Goal: Transaction & Acquisition: Purchase product/service

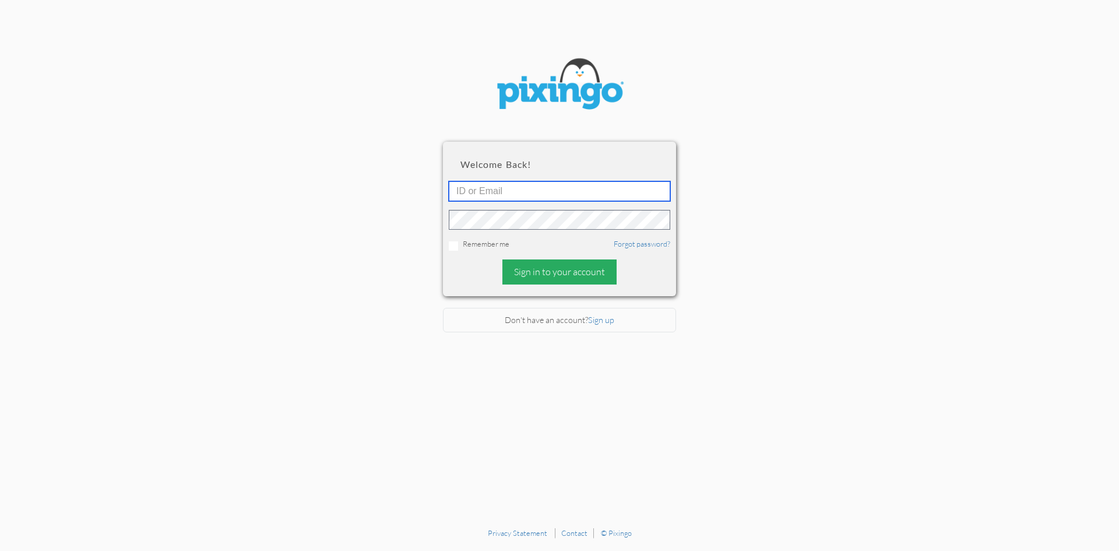
type input "[PERSON_NAME][EMAIL_ADDRESS][DOMAIN_NAME]"
click at [548, 273] on div "Sign in to your account" at bounding box center [559, 271] width 114 height 25
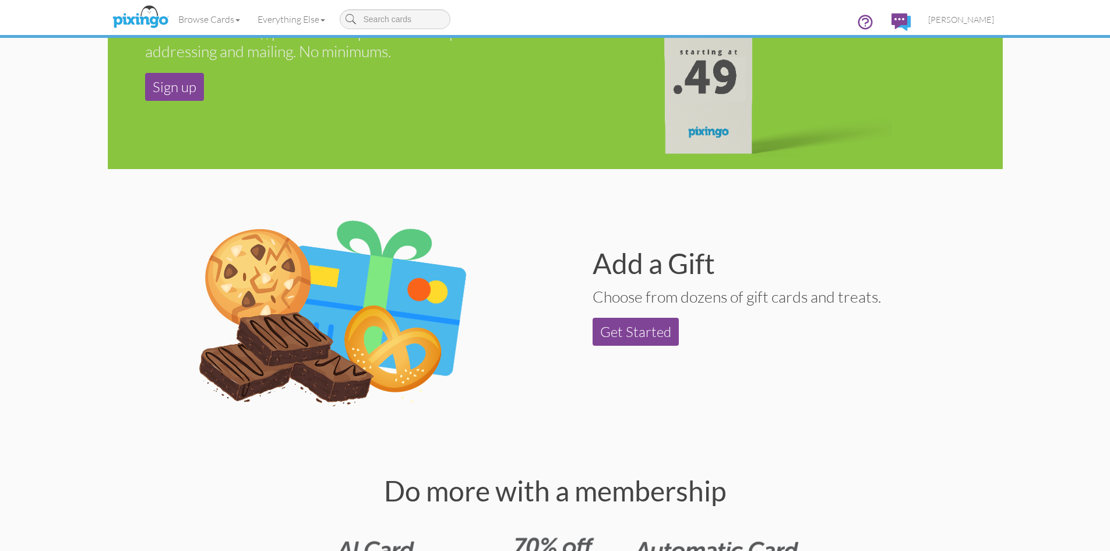
scroll to position [1107, 0]
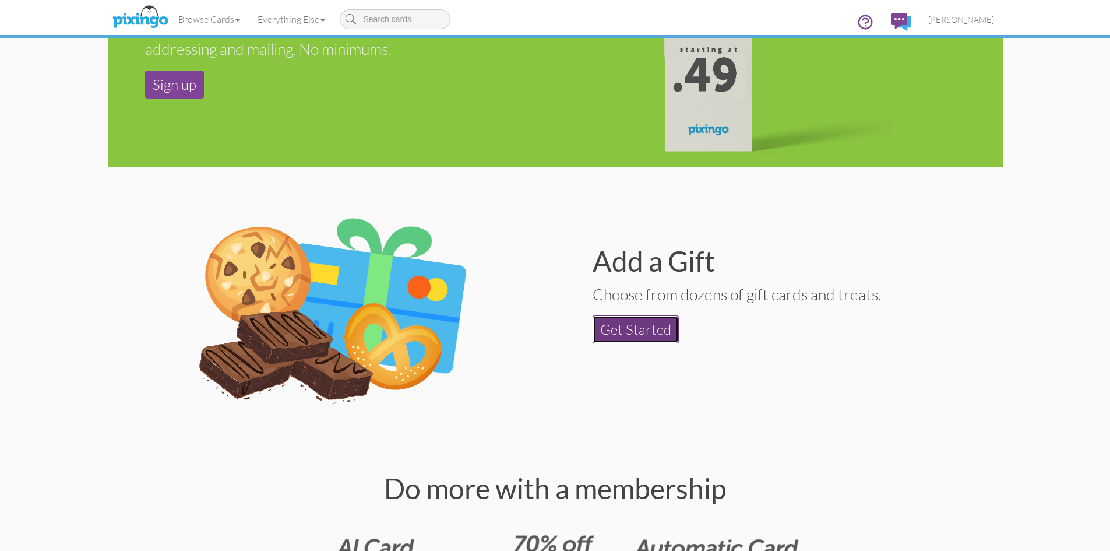
click at [656, 342] on link "Get Started" at bounding box center [636, 329] width 86 height 28
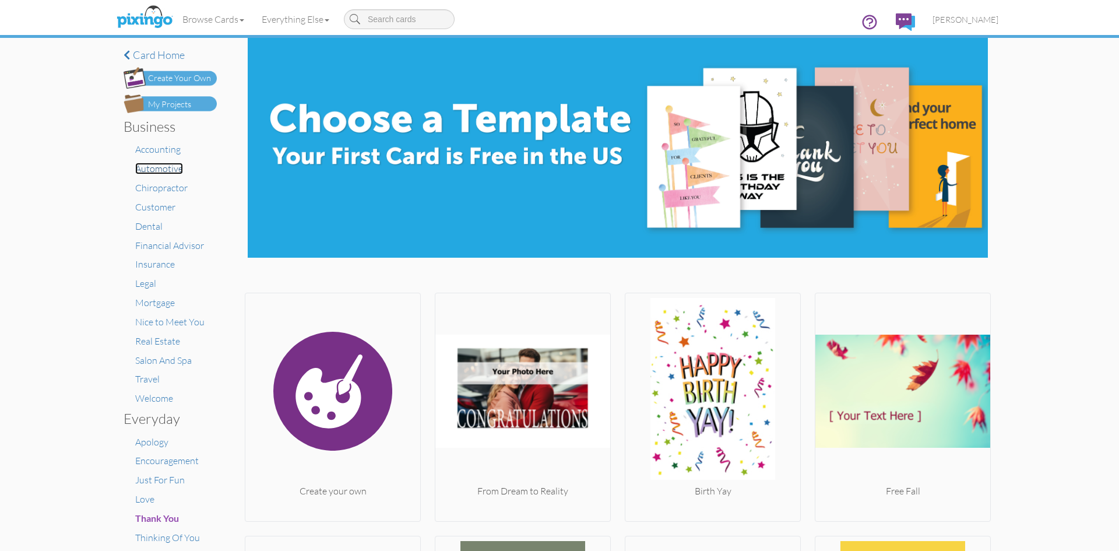
click at [143, 167] on span "Automotive" at bounding box center [159, 169] width 48 height 12
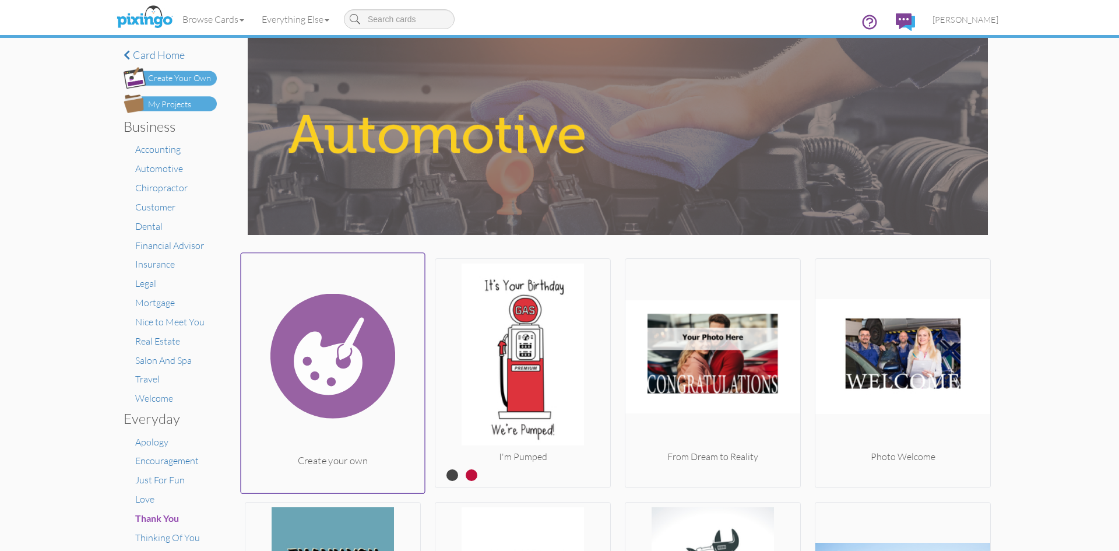
click at [361, 402] on img at bounding box center [333, 356] width 184 height 196
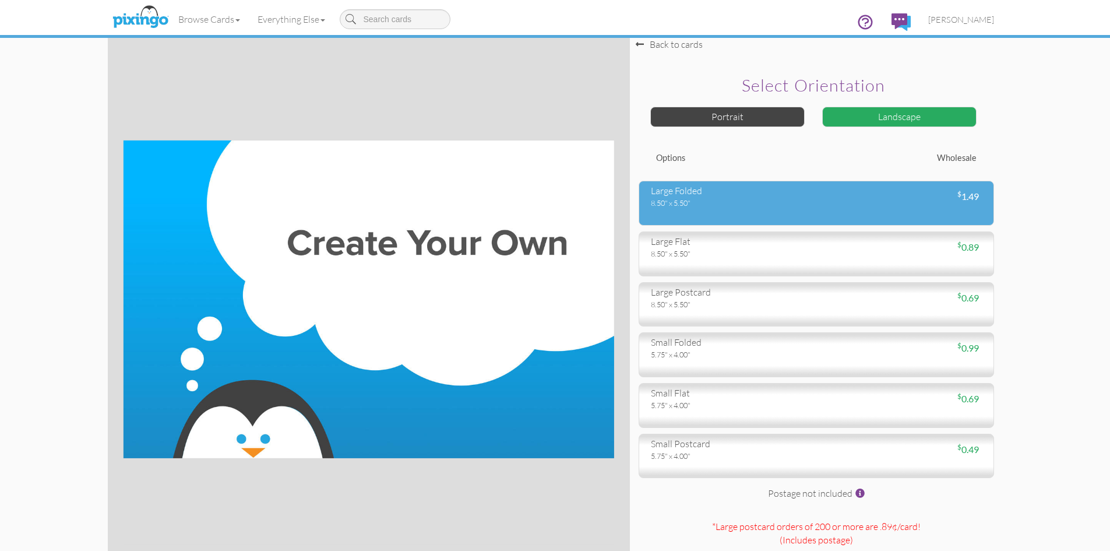
click at [749, 216] on div "large folded 8.50" x 5.50" $ 1.49" at bounding box center [817, 203] width 356 height 45
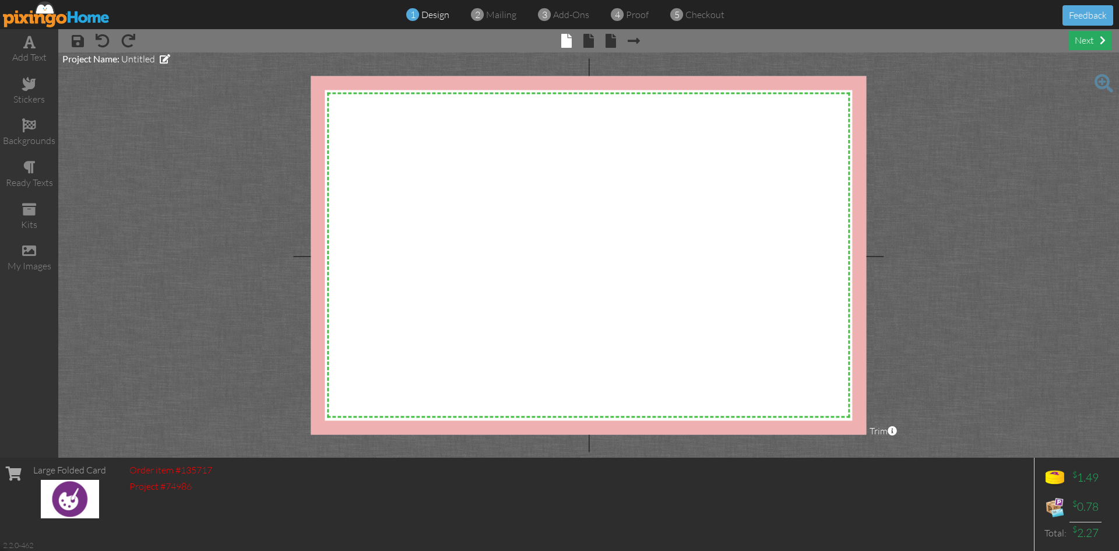
click at [1086, 38] on div "next" at bounding box center [1090, 40] width 43 height 19
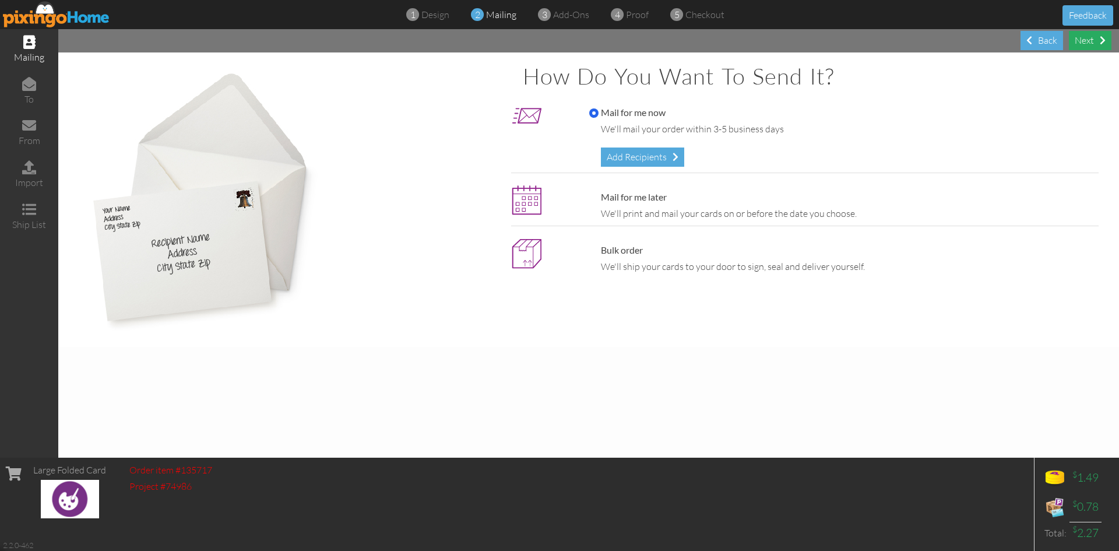
click at [1086, 42] on div "Next" at bounding box center [1090, 40] width 43 height 19
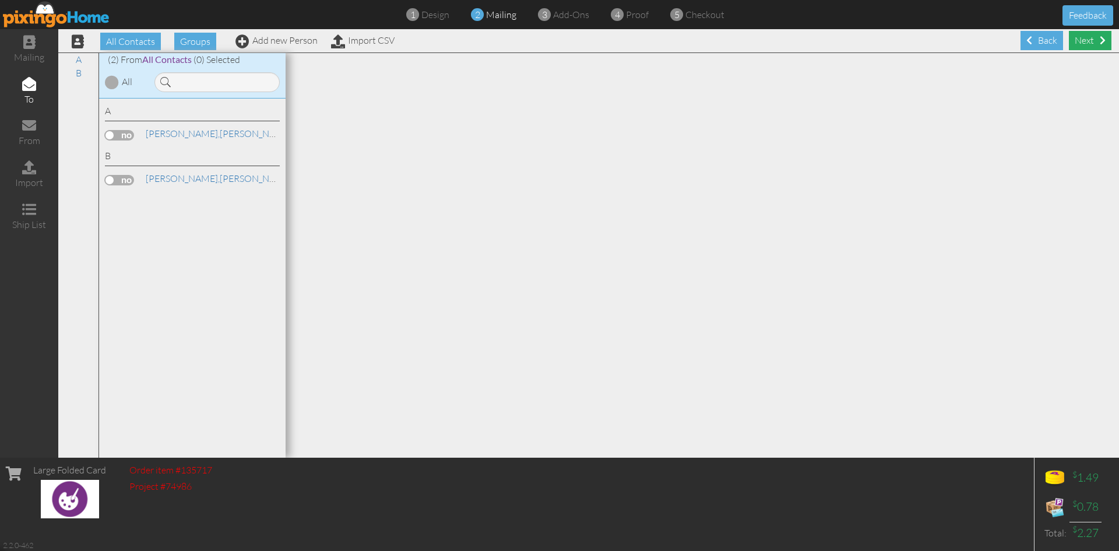
click at [1079, 39] on div "Next" at bounding box center [1090, 40] width 43 height 19
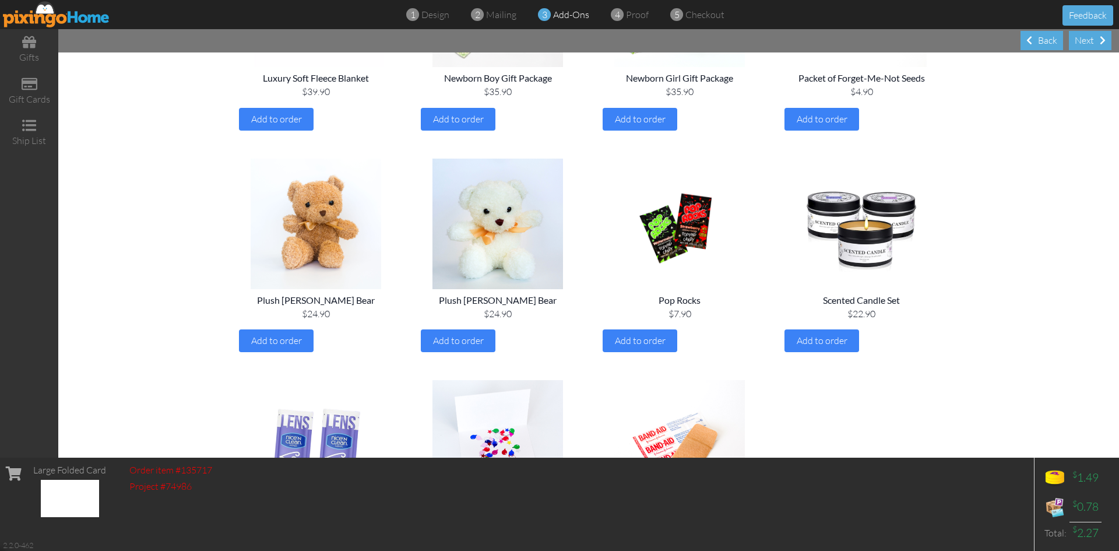
scroll to position [1029, 0]
